Goal: Task Accomplishment & Management: Complete application form

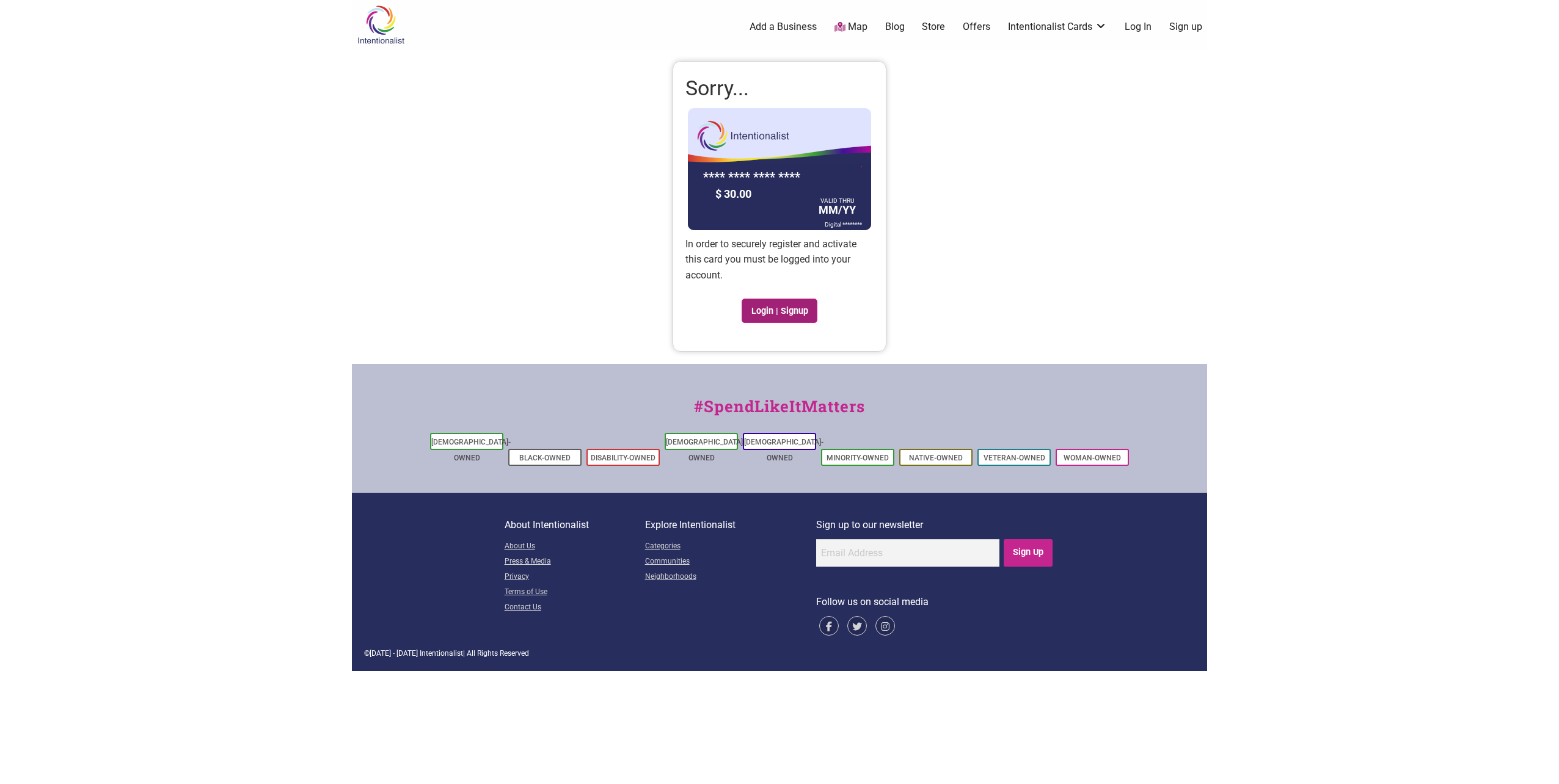
click at [774, 303] on link "Login | Signup" at bounding box center [780, 311] width 76 height 24
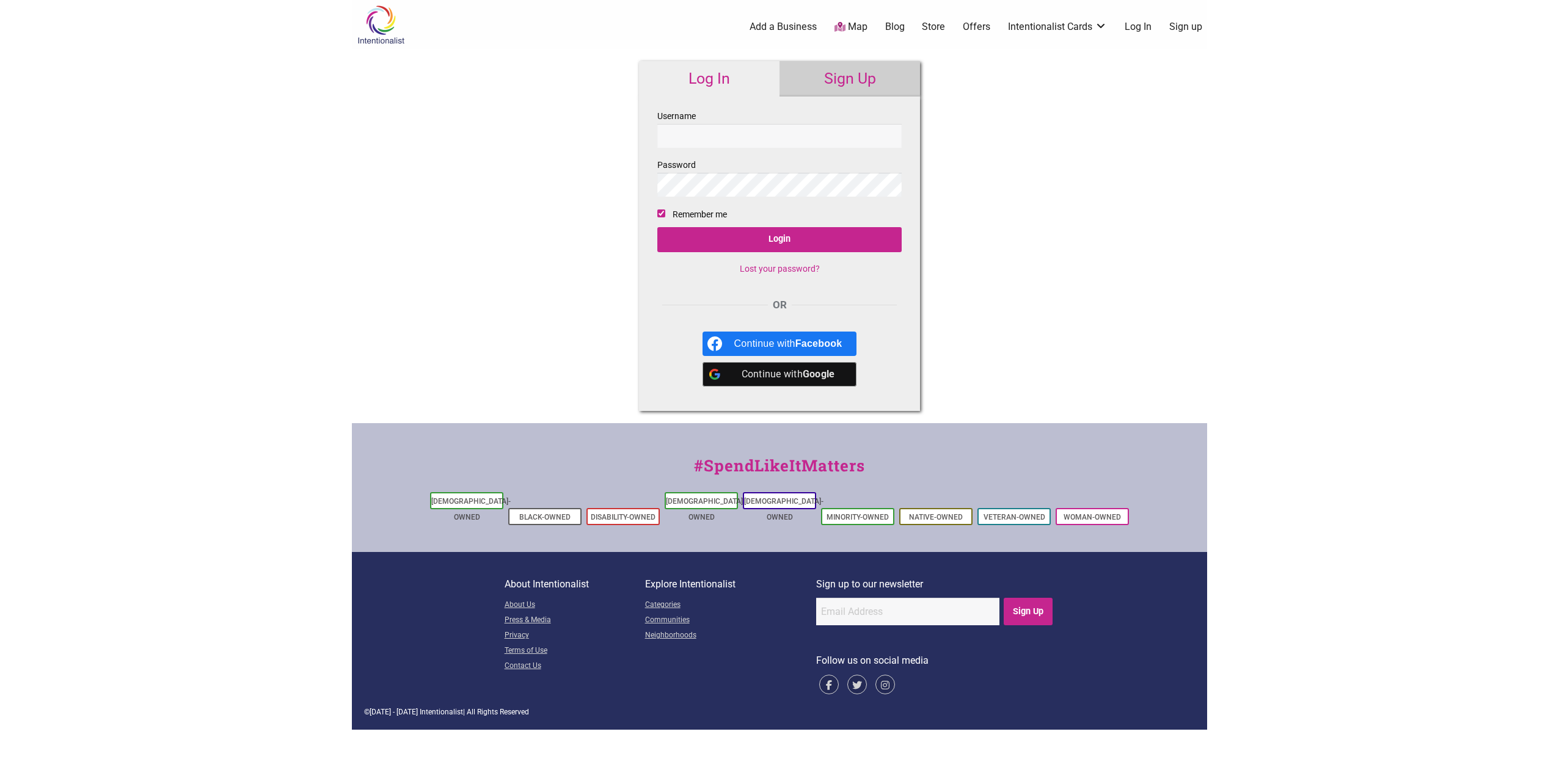
click at [853, 77] on link "Sign Up" at bounding box center [849, 78] width 141 height 35
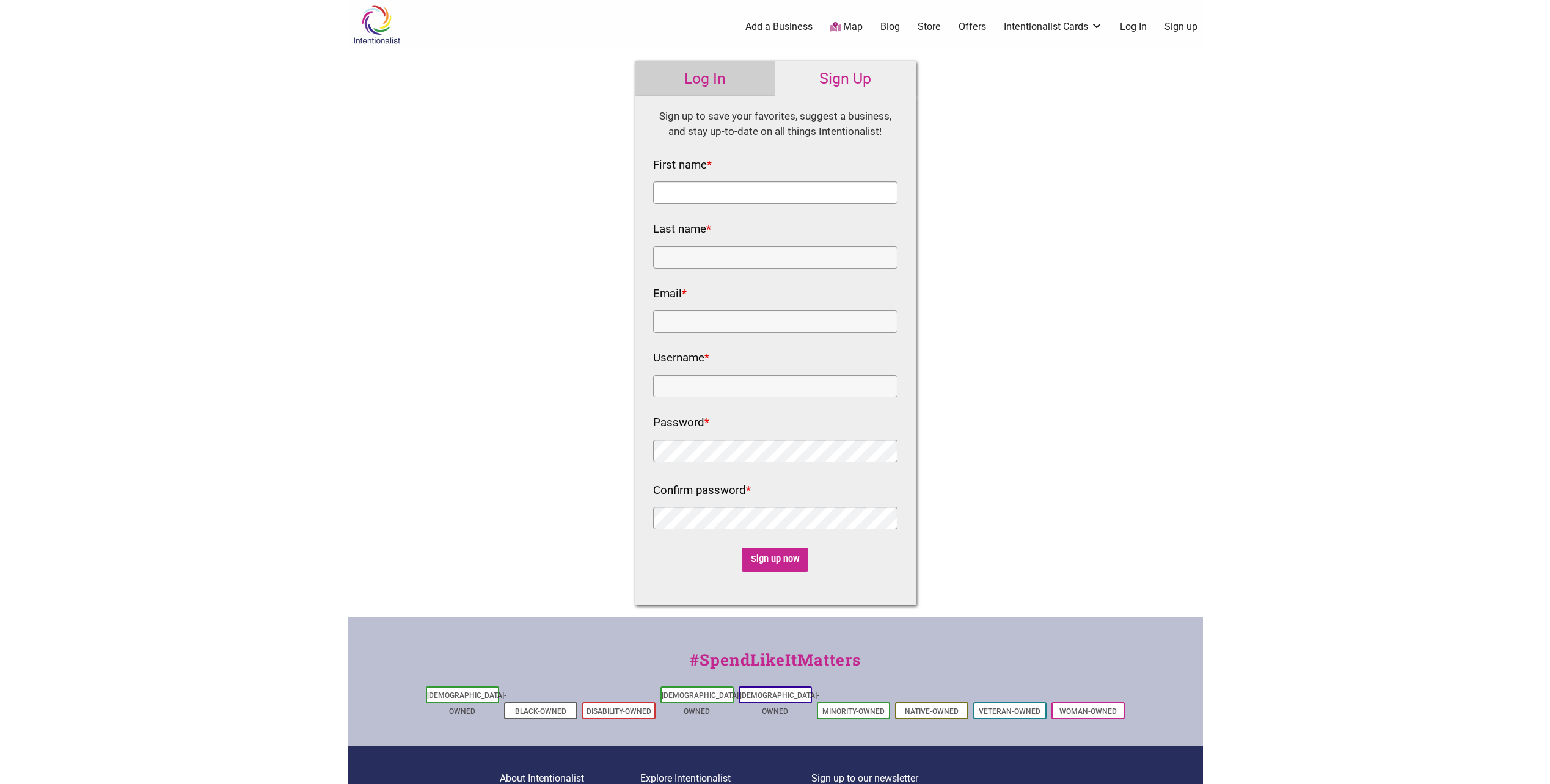
click at [782, 192] on input "First name *" at bounding box center [775, 192] width 245 height 23
type input "Rochelle"
type input "Vinson"
drag, startPoint x: 773, startPoint y: 323, endPoint x: 640, endPoint y: 319, distance: 133.1
click at [640, 319] on div "Fields marked with an * are required HTML Sign up to save your favorites, sugge…" at bounding box center [775, 351] width 281 height 509
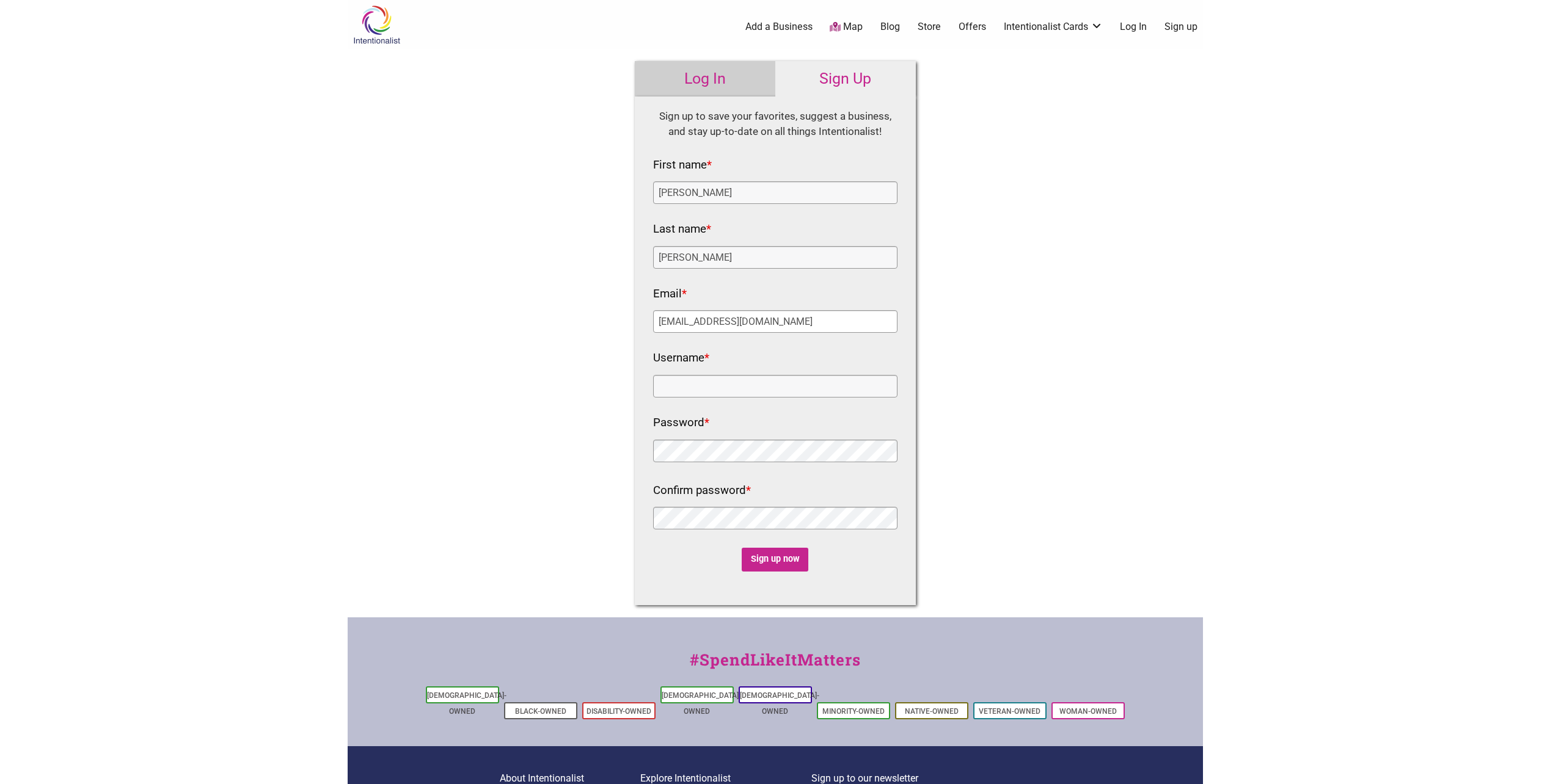
type input "rvinson@kingcounty.gov"
type input "rvinson"
click input "Sign up now" at bounding box center [775, 560] width 67 height 24
click at [762, 556] on input "Sign up now" at bounding box center [775, 560] width 67 height 24
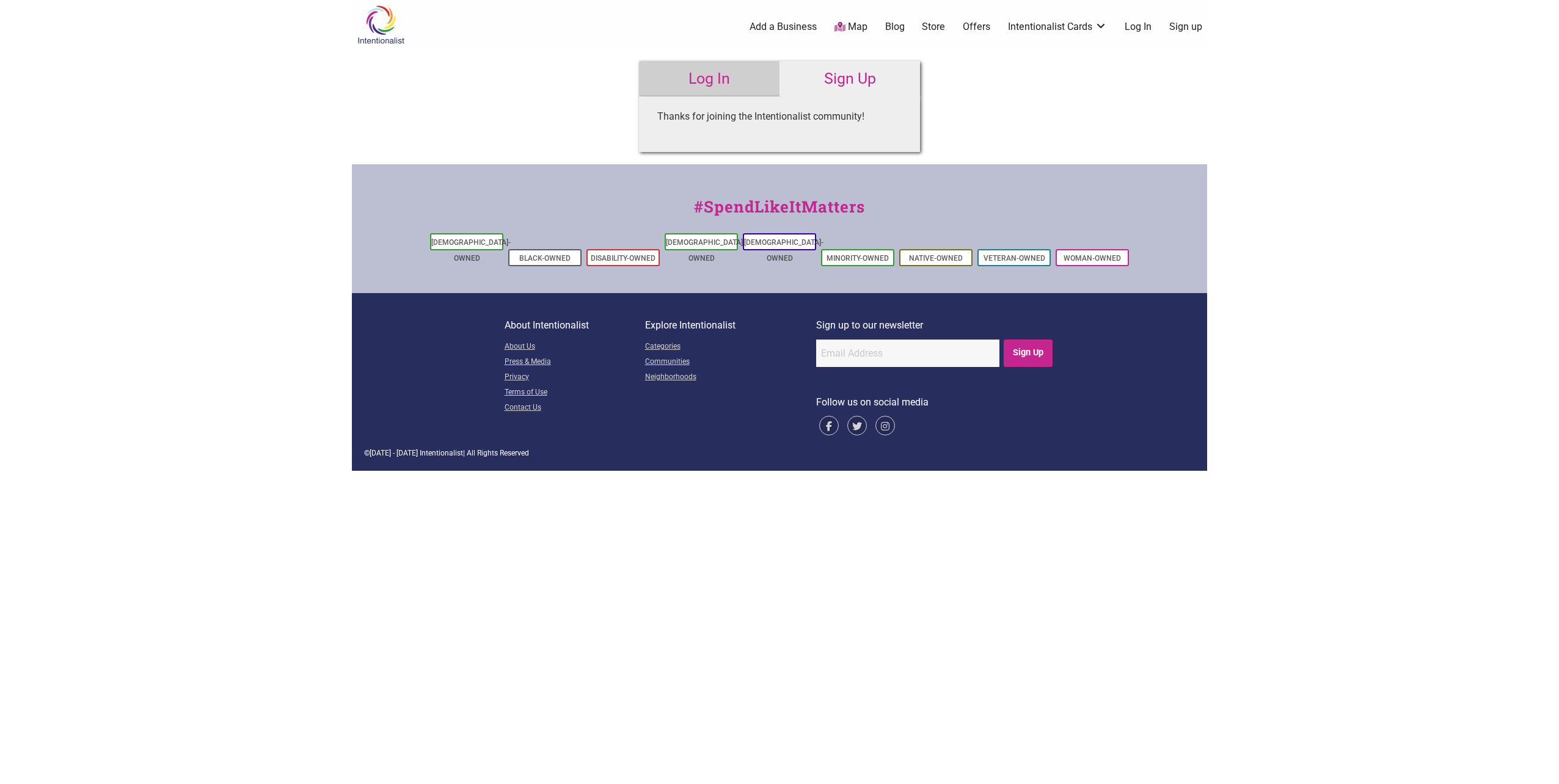
type input "rvinson"
click at [707, 77] on link "Log In" at bounding box center [709, 78] width 141 height 35
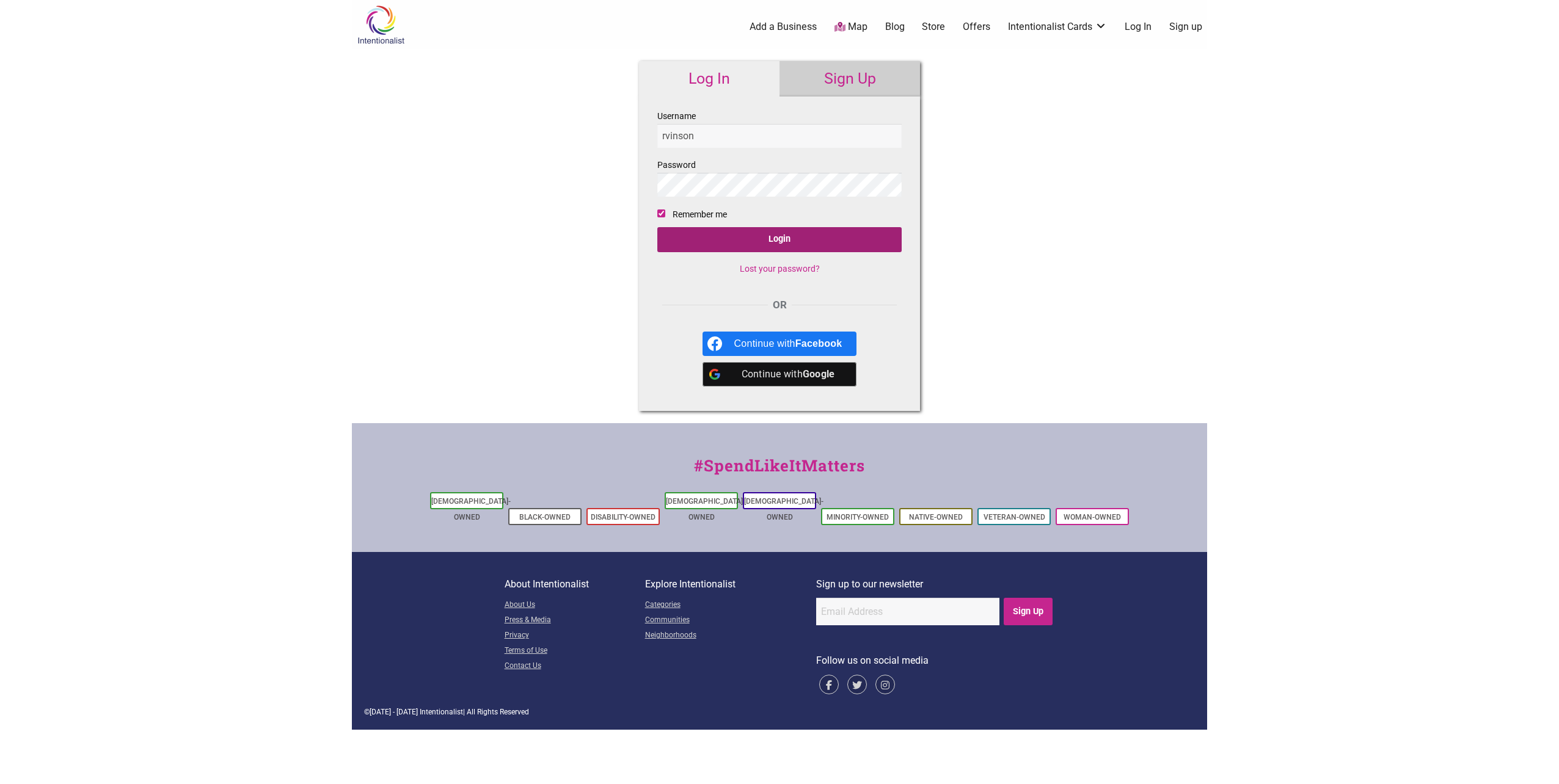
click at [753, 237] on input "Login" at bounding box center [780, 239] width 245 height 25
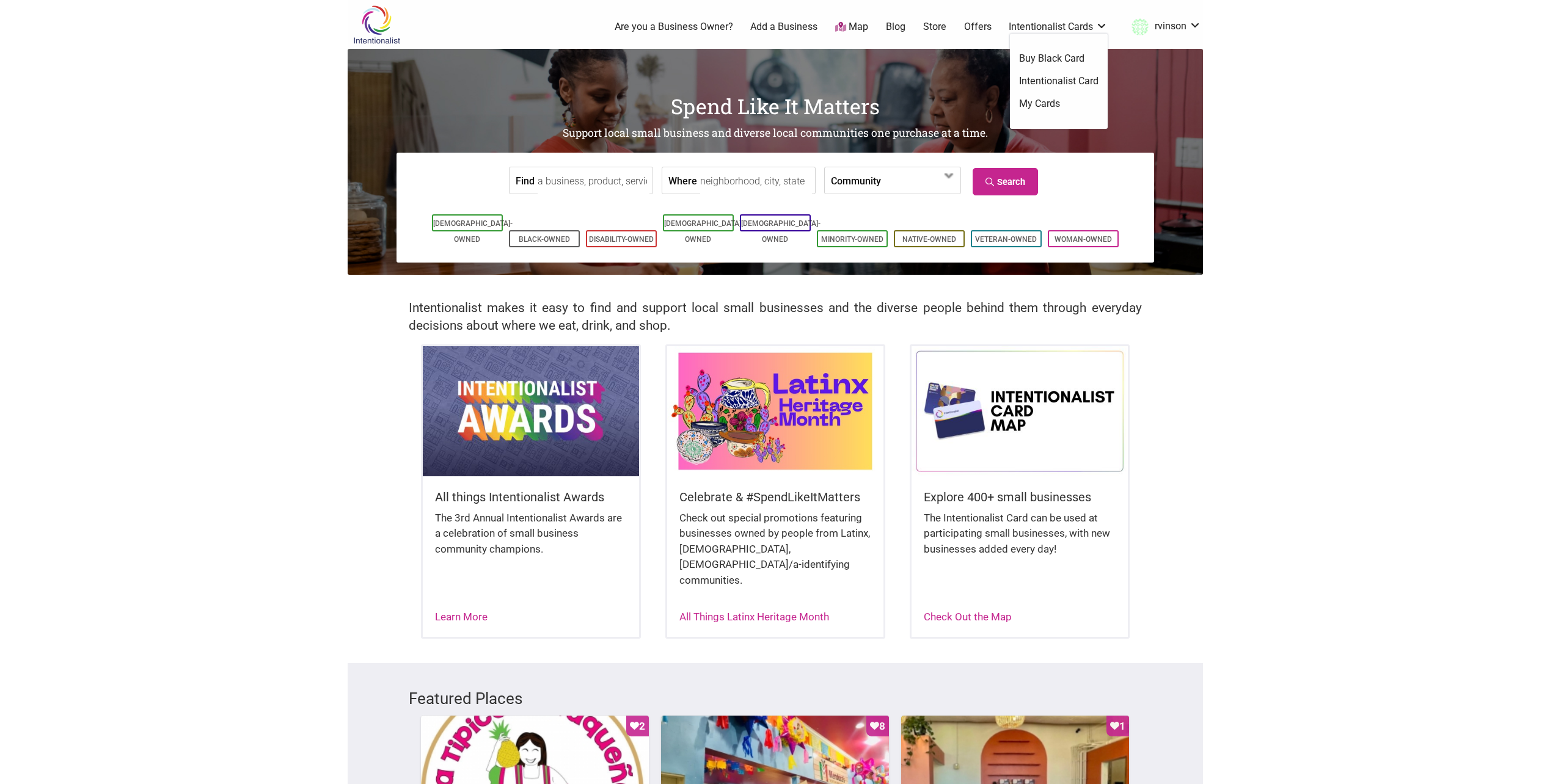
click at [1069, 24] on link "Intentionalist Cards" at bounding box center [1058, 27] width 99 height 14
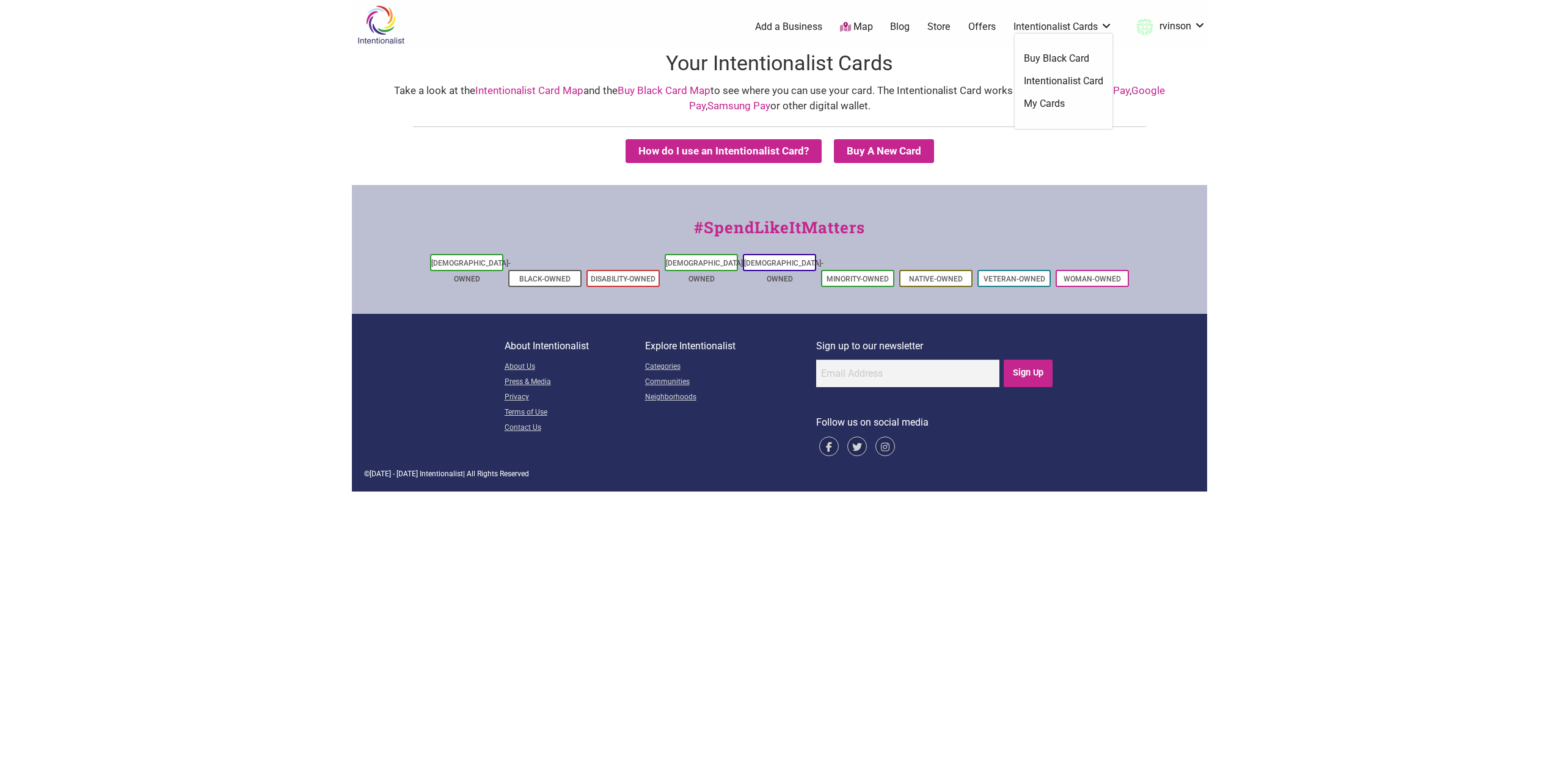
click at [1080, 78] on link "Intentionalist Card" at bounding box center [1063, 81] width 79 height 14
